Goal: Browse casually

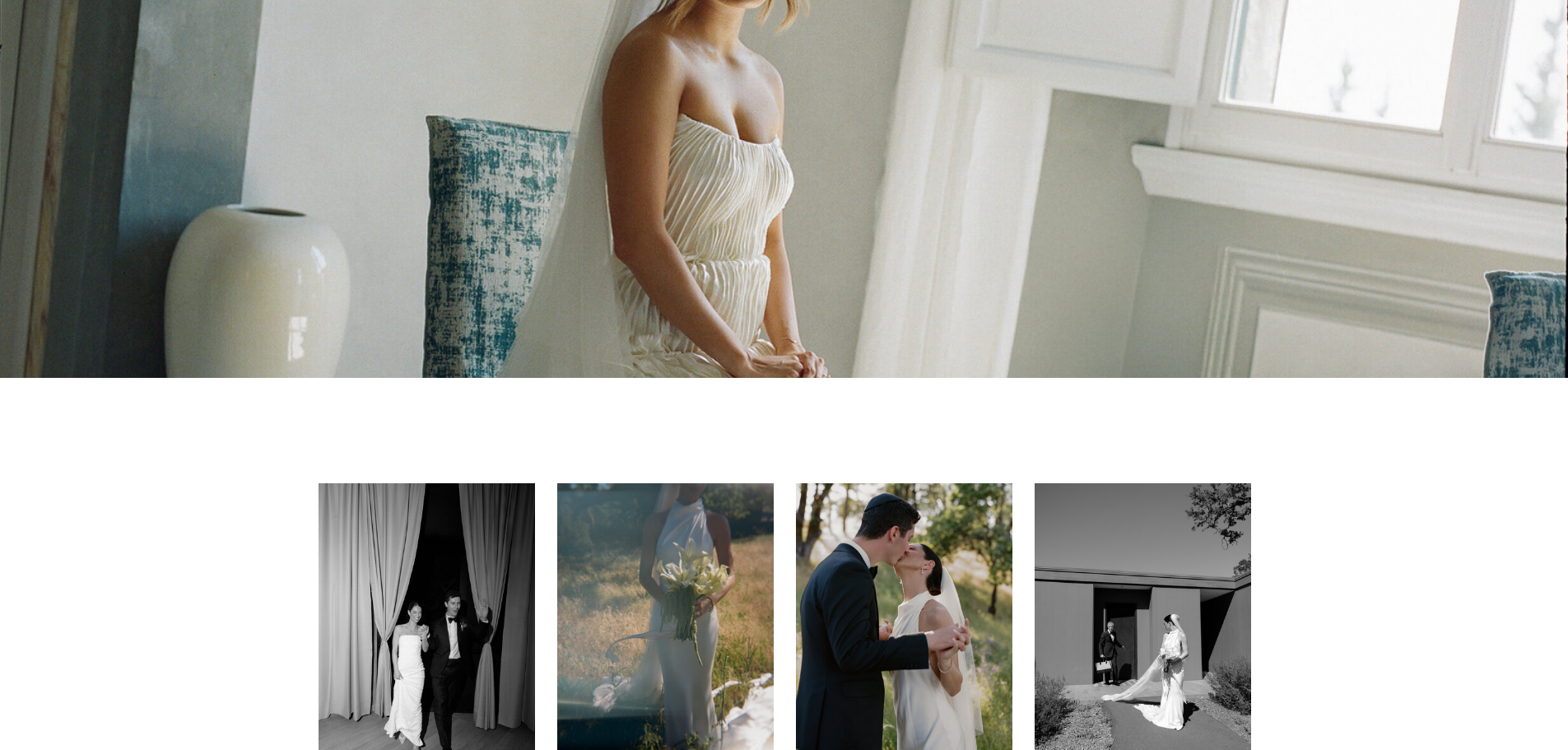
scroll to position [284, 0]
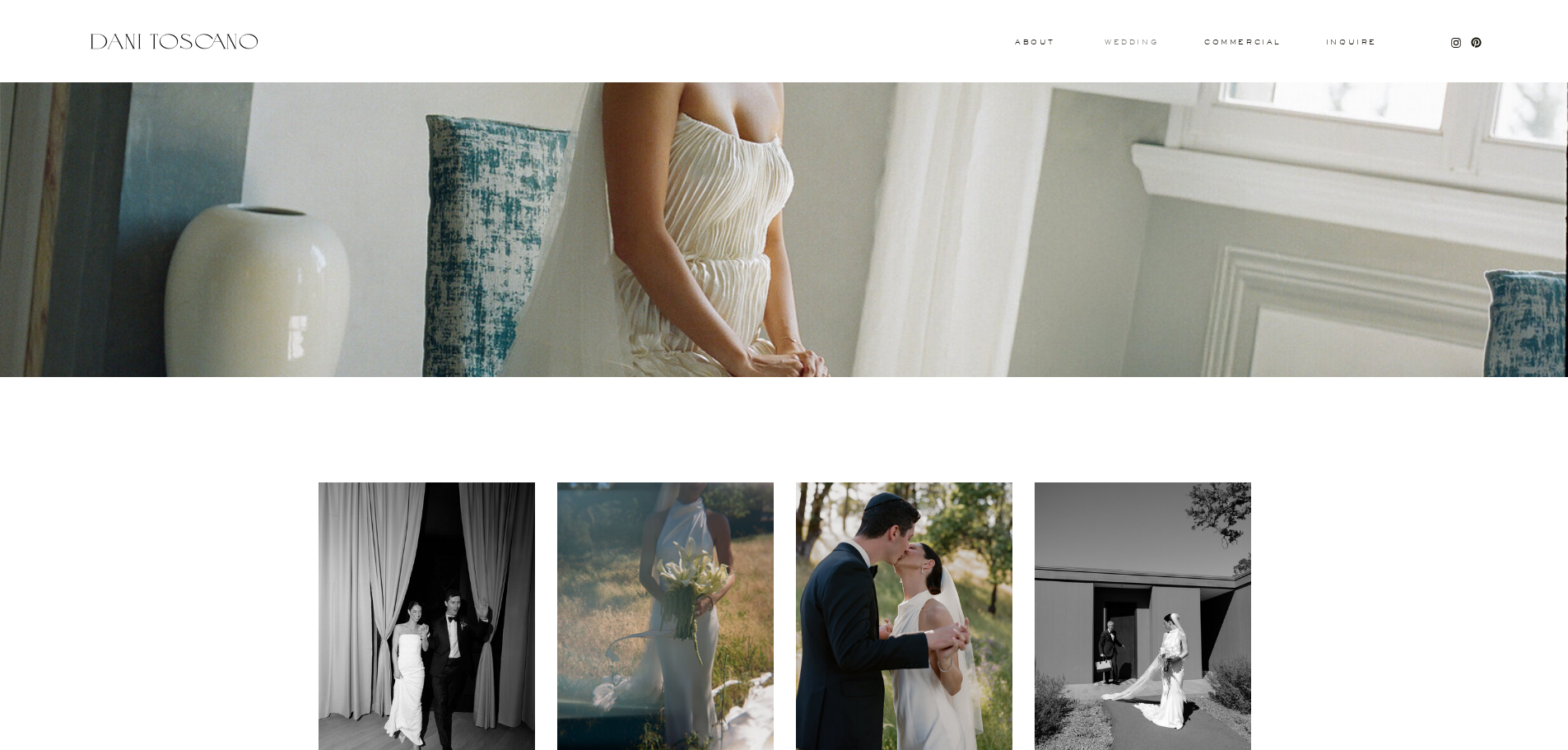
click at [1132, 40] on h3 "wedding" at bounding box center [1131, 41] width 53 height 6
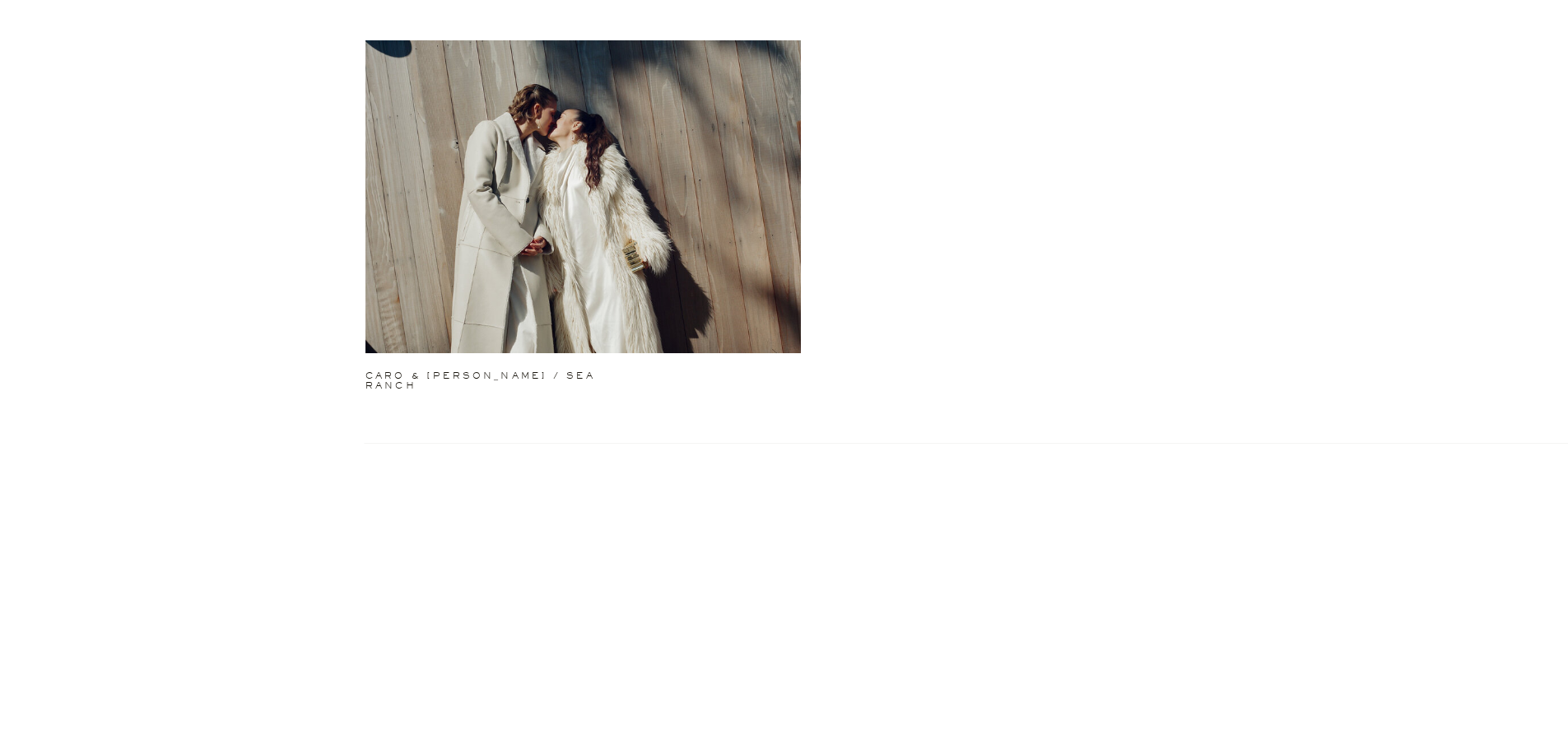
scroll to position [1547, 0]
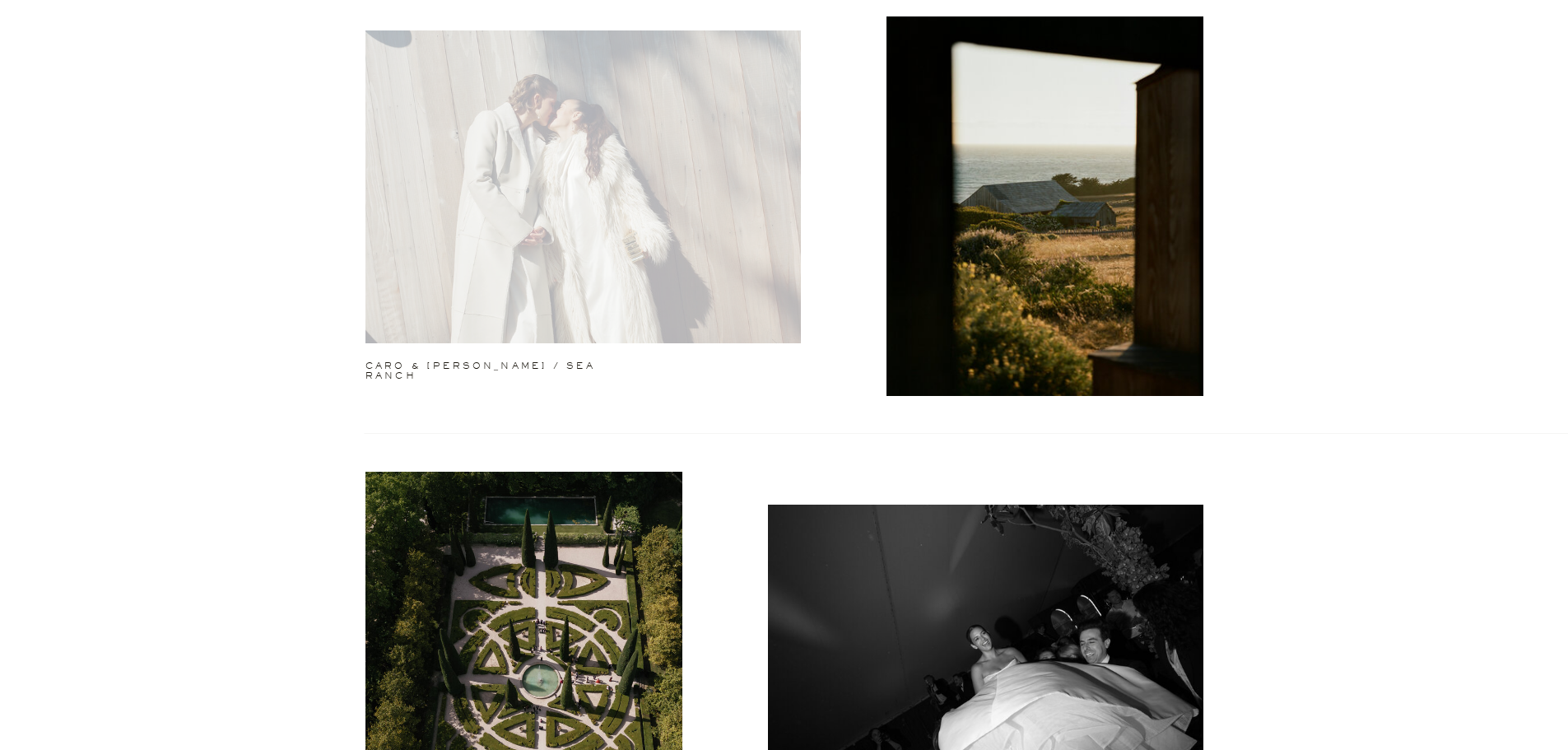
click at [700, 217] on div at bounding box center [583, 187] width 436 height 313
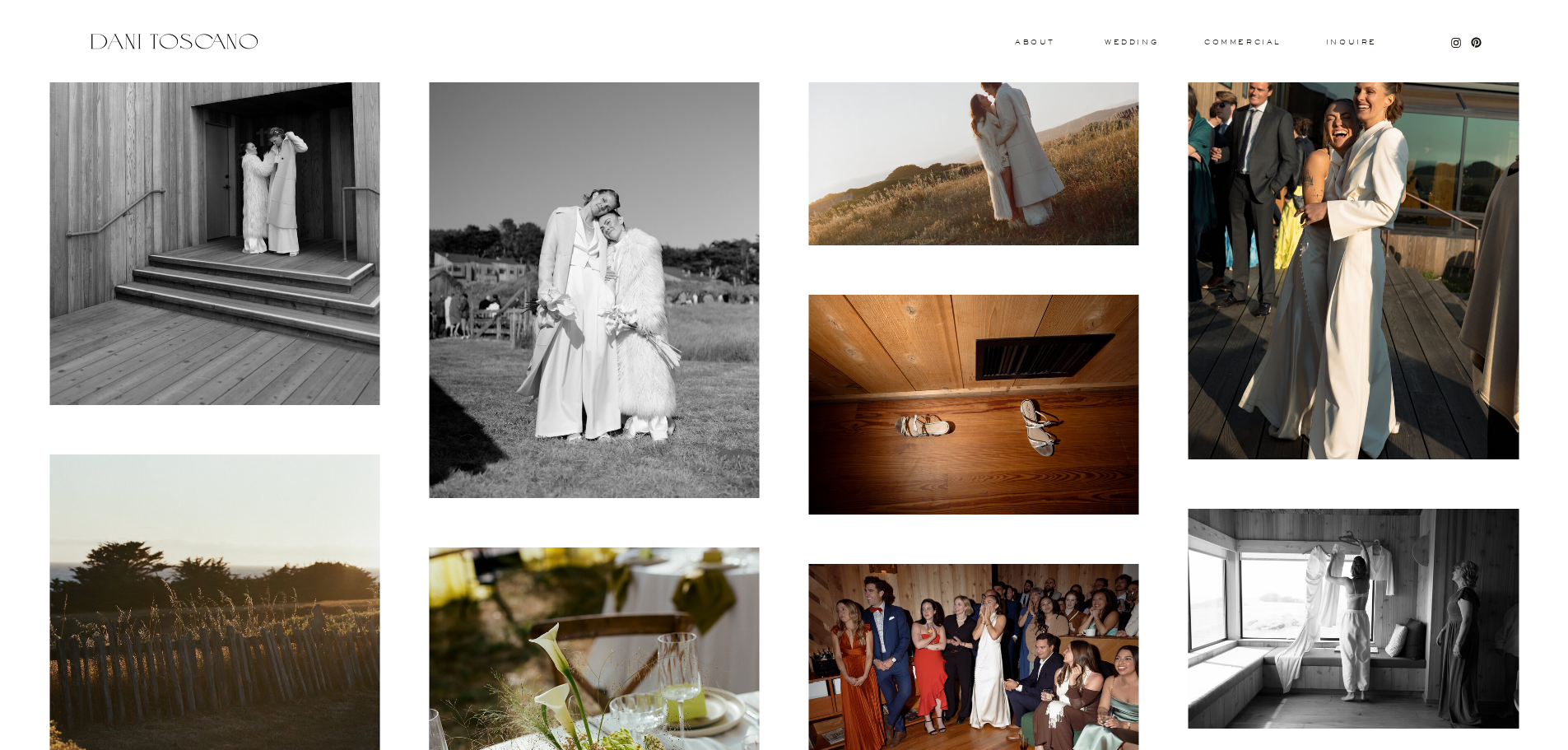
scroll to position [16413, 0]
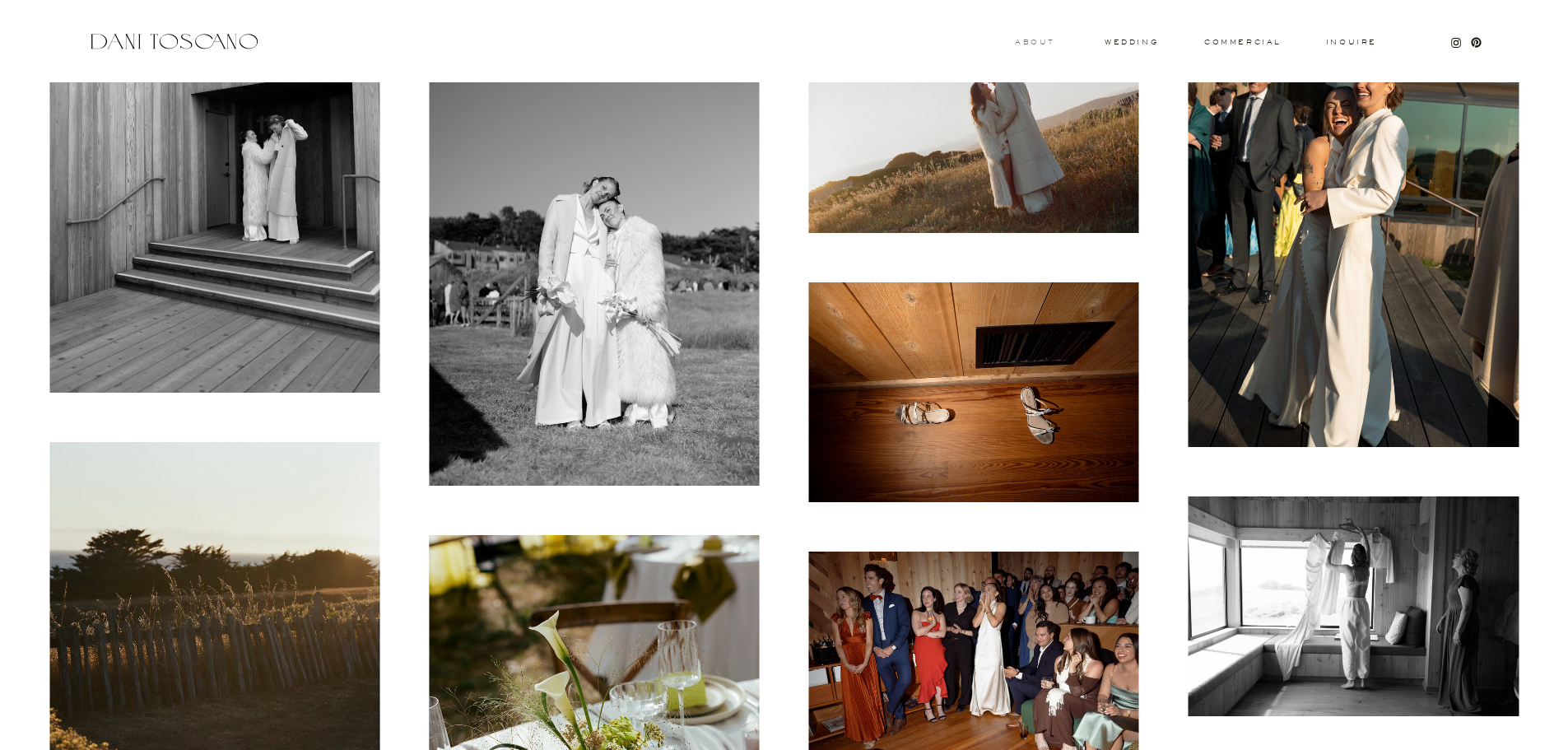
click at [1044, 43] on h3 "About" at bounding box center [1032, 41] width 36 height 6
